Goal: Task Accomplishment & Management: Manage account settings

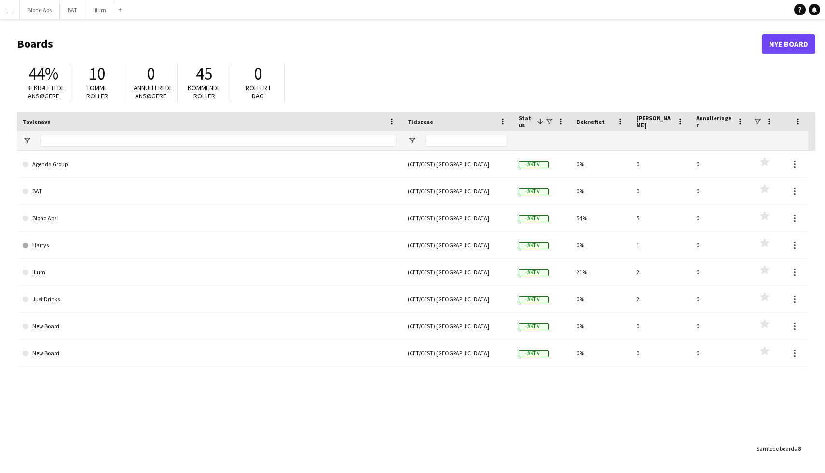
click at [29, 43] on h1 "Boards" at bounding box center [389, 44] width 745 height 14
click at [3, 10] on button "Menu" at bounding box center [9, 9] width 19 height 19
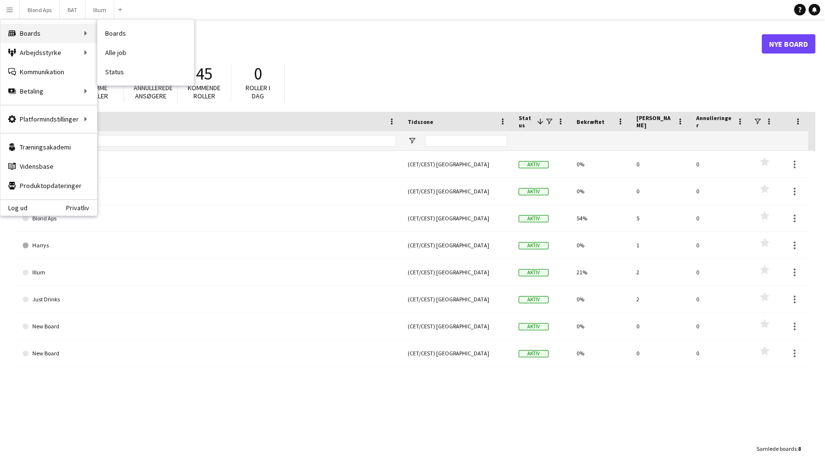
click at [26, 40] on div "Boards Boards" at bounding box center [48, 33] width 96 height 19
click at [79, 35] on div "Boards Boards" at bounding box center [48, 33] width 96 height 19
click at [118, 54] on link "Alle job" at bounding box center [145, 52] width 96 height 19
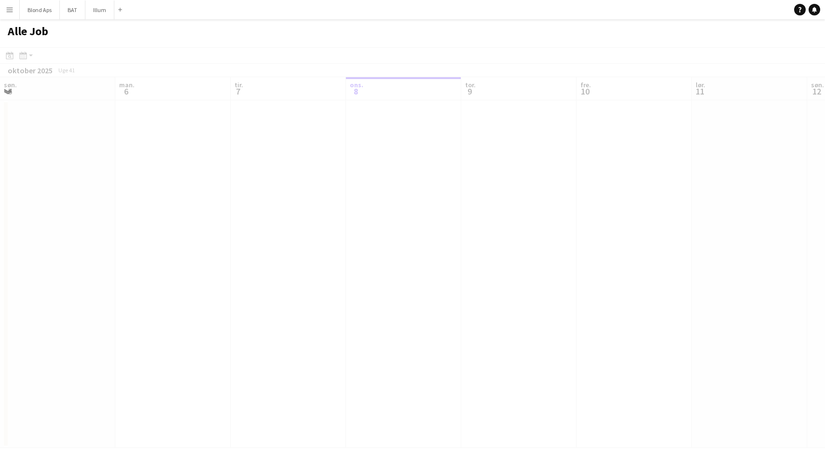
scroll to position [0, 231]
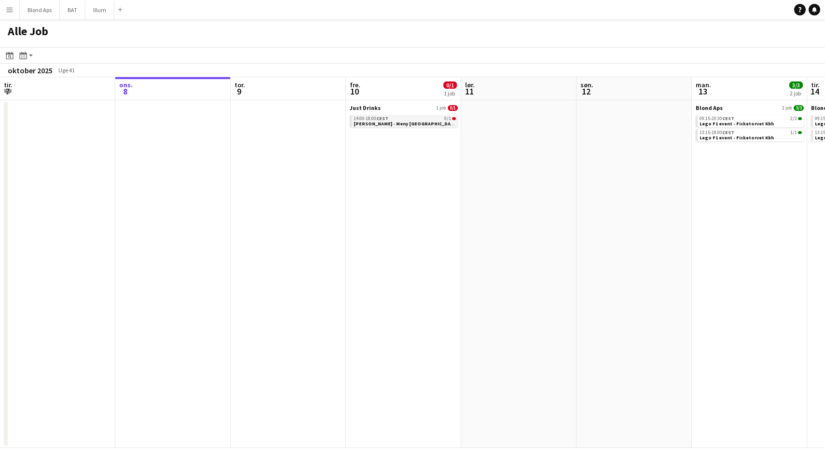
click at [410, 126] on app-brief-job-card "14:00-18:00 CEST 0/1 Illy Sampling - Meny Århus" at bounding box center [404, 121] width 108 height 12
click at [408, 121] on span "Illy Sampling - Meny Århus" at bounding box center [406, 124] width 104 height 6
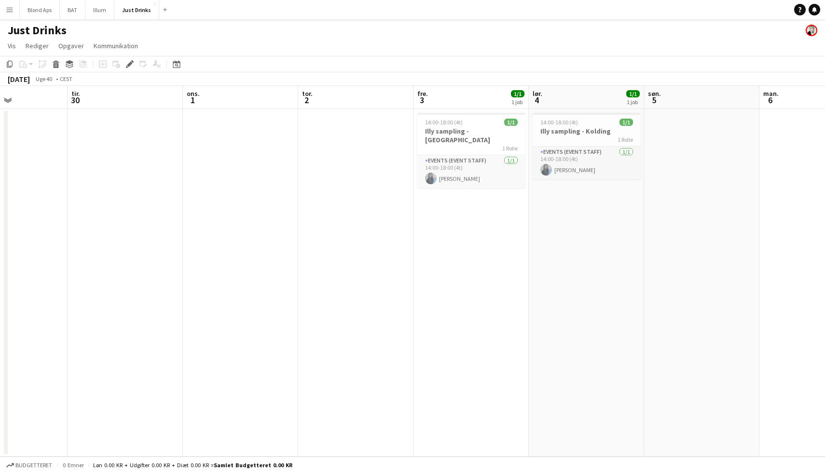
scroll to position [0, 356]
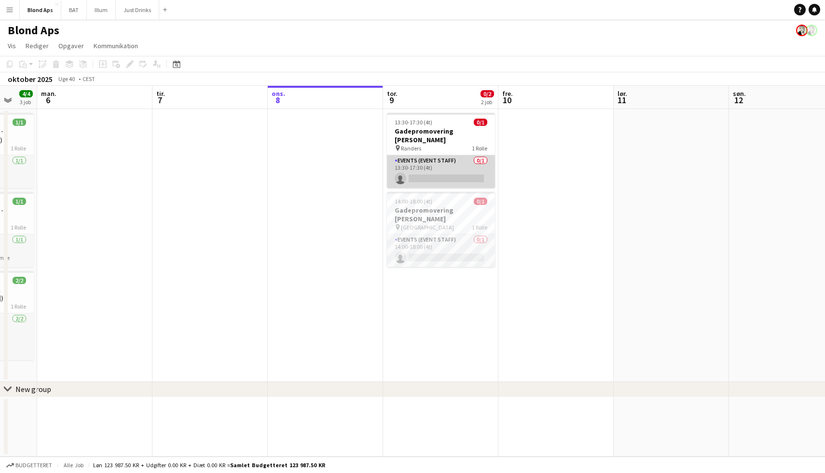
scroll to position [0, 311]
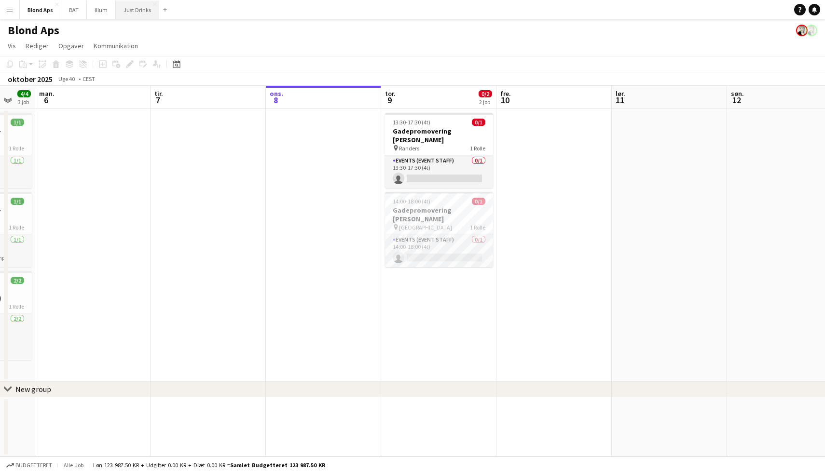
click at [137, 14] on button "Just Drinks Luk" at bounding box center [137, 9] width 43 height 19
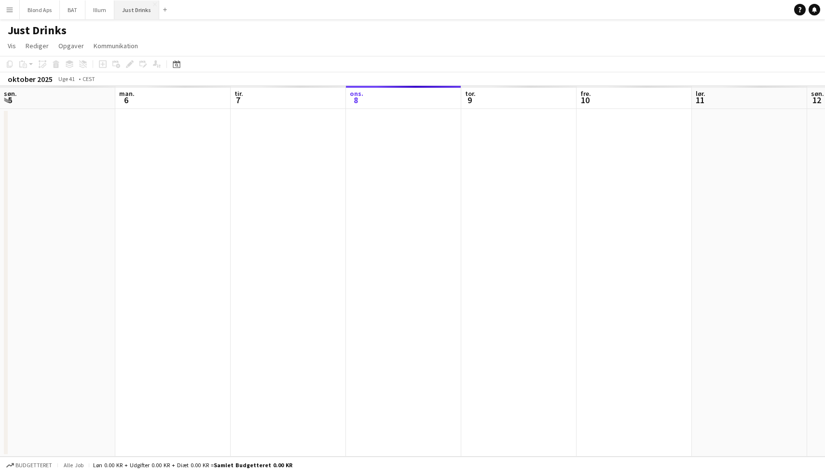
scroll to position [0, 231]
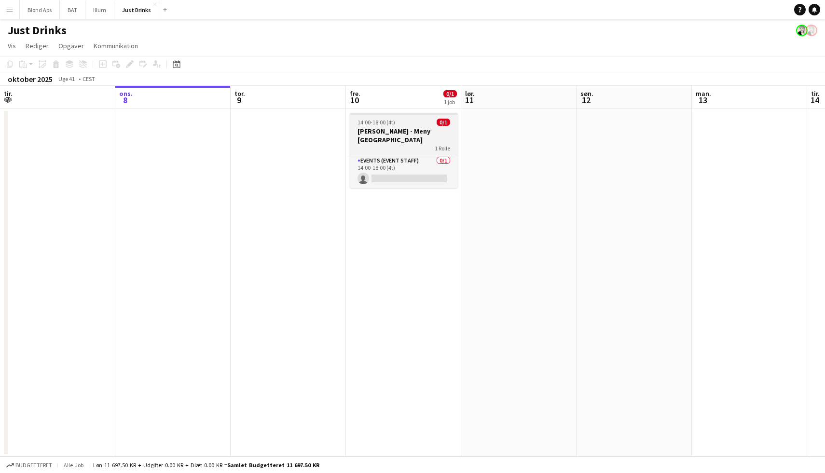
click at [424, 132] on h3 "Illy Sampling - Meny Århus" at bounding box center [404, 135] width 108 height 17
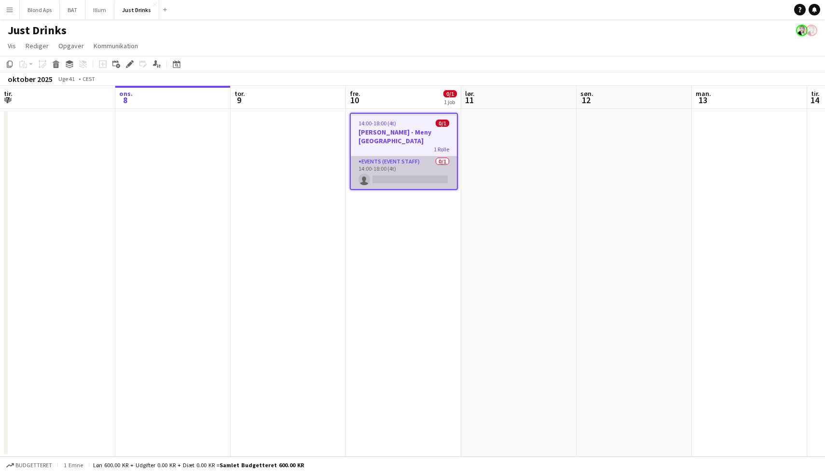
click at [414, 162] on app-card-role "Events (Event Staff) 0/1 14:00-18:00 (4t) single-neutral-actions" at bounding box center [404, 172] width 106 height 33
